Goal: Information Seeking & Learning: Learn about a topic

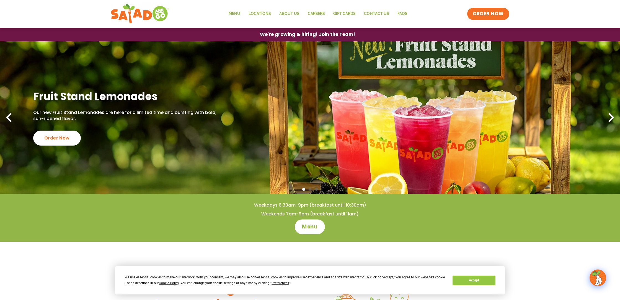
click at [306, 227] on span "Menu" at bounding box center [310, 226] width 16 height 7
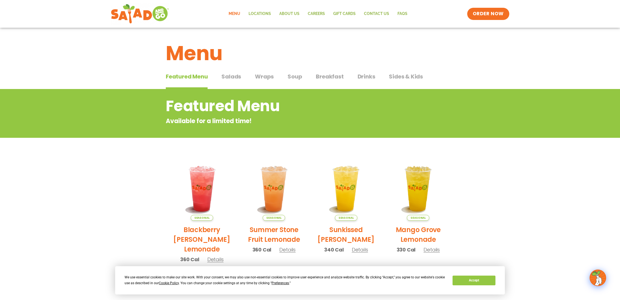
click at [241, 77] on div "Featured Menu Featured Menu Salads Salads Wraps Wraps Soup Soup Breakfast Break…" at bounding box center [310, 79] width 289 height 19
click at [230, 78] on span "Salads" at bounding box center [232, 76] width 20 height 8
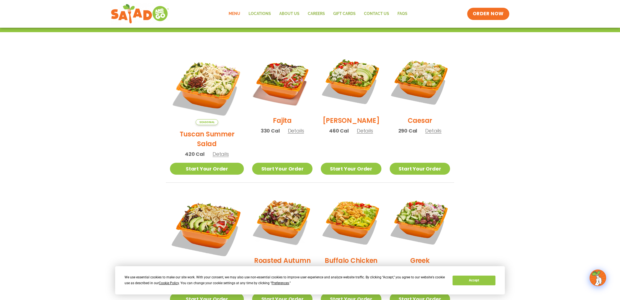
scroll to position [133, 0]
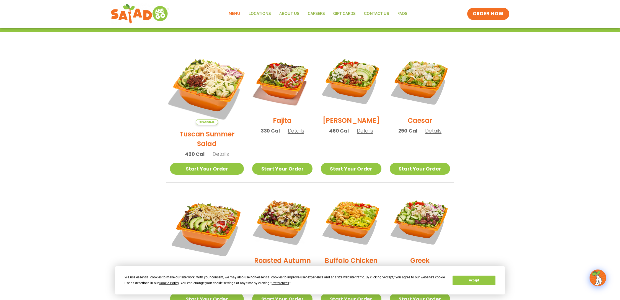
click at [195, 76] on img at bounding box center [207, 88] width 87 height 87
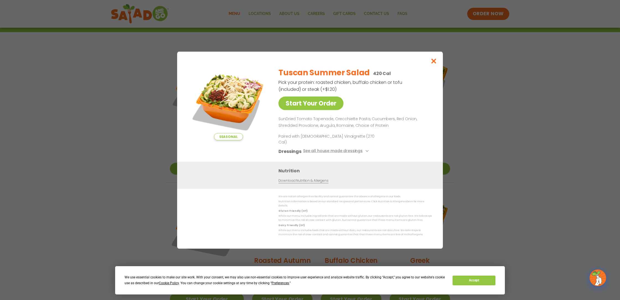
drag, startPoint x: 435, startPoint y: 65, endPoint x: 458, endPoint y: 94, distance: 36.8
click at [435, 64] on icon "Close modal" at bounding box center [434, 61] width 7 height 6
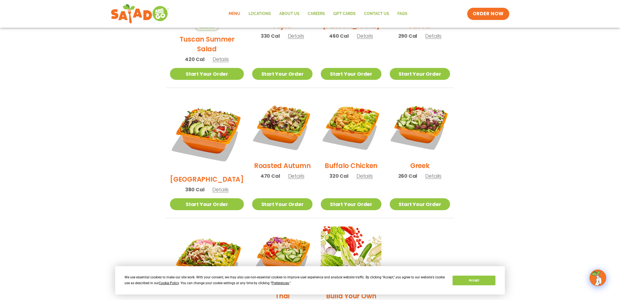
scroll to position [228, 0]
click at [281, 122] on img at bounding box center [282, 126] width 71 height 71
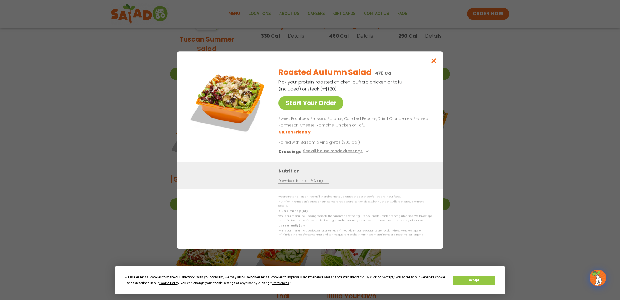
click at [433, 63] on icon "Close modal" at bounding box center [434, 61] width 7 height 6
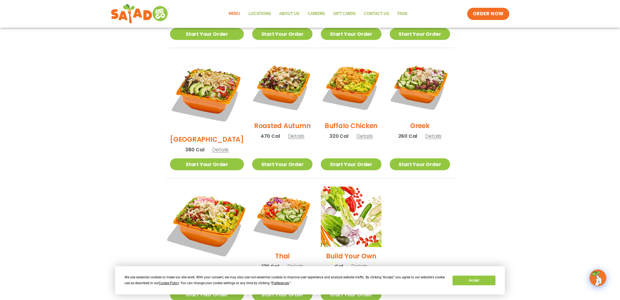
click at [207, 195] on img at bounding box center [207, 223] width 87 height 87
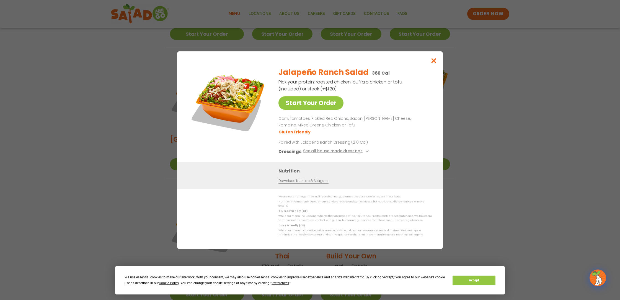
scroll to position [268, 0]
click at [435, 63] on icon "Close modal" at bounding box center [434, 61] width 7 height 6
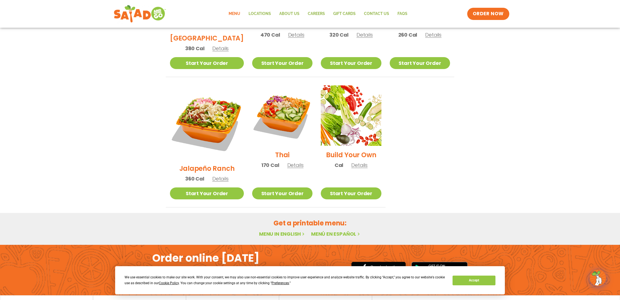
scroll to position [368, 0]
